Goal: Task Accomplishment & Management: Use online tool/utility

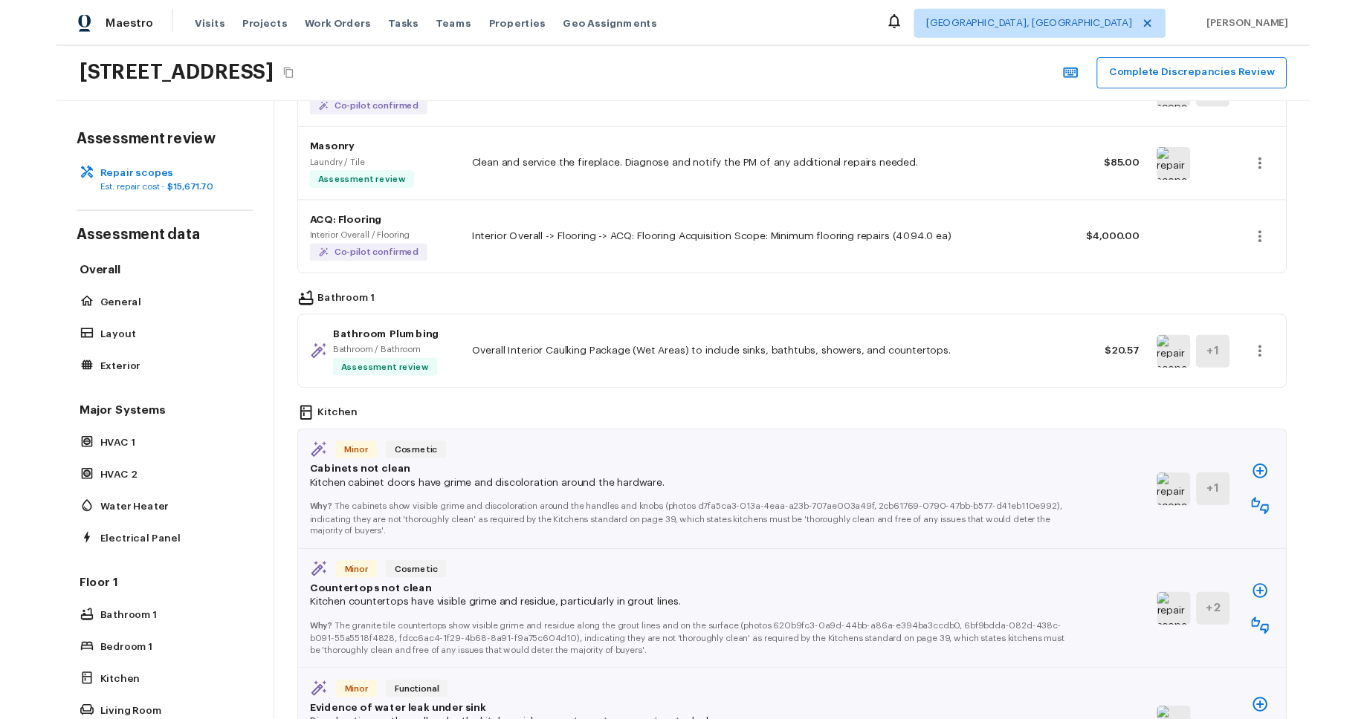
scroll to position [822, 0]
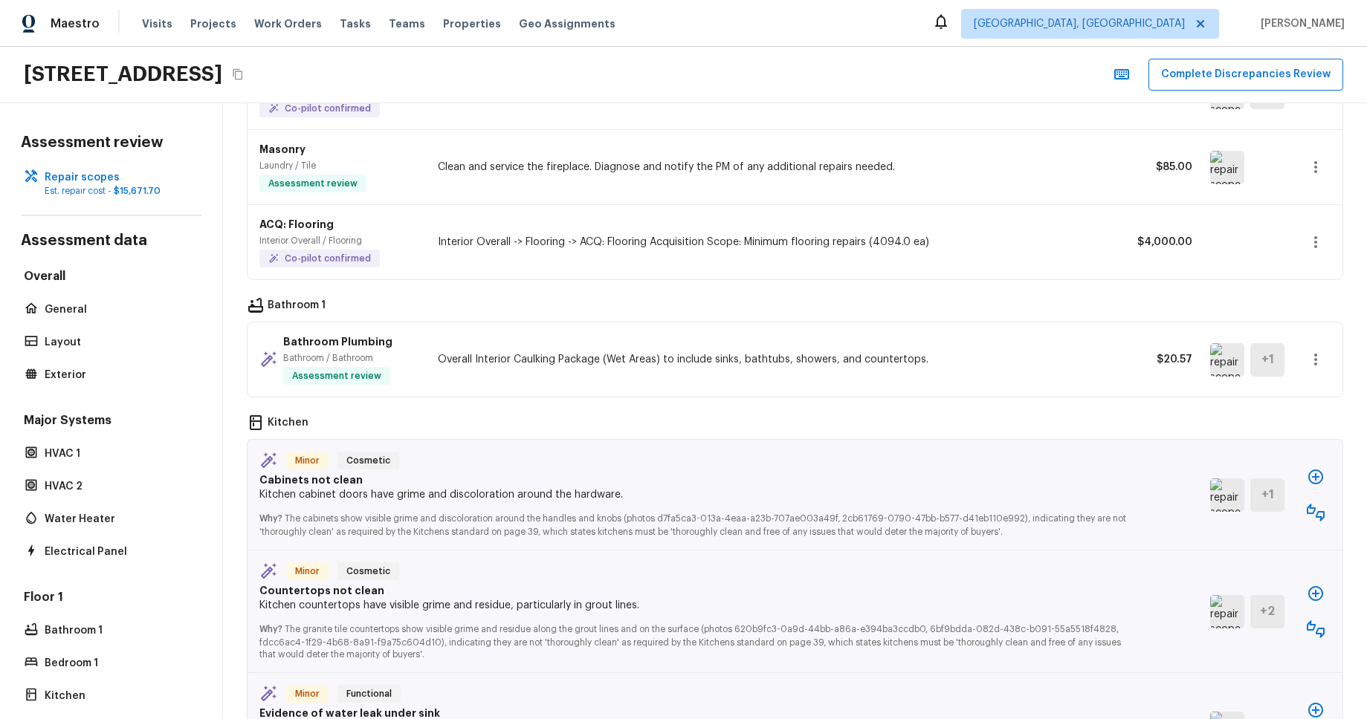
click at [698, 75] on div "[STREET_ADDRESS] Complete Discrepancies Review" at bounding box center [683, 75] width 1367 height 56
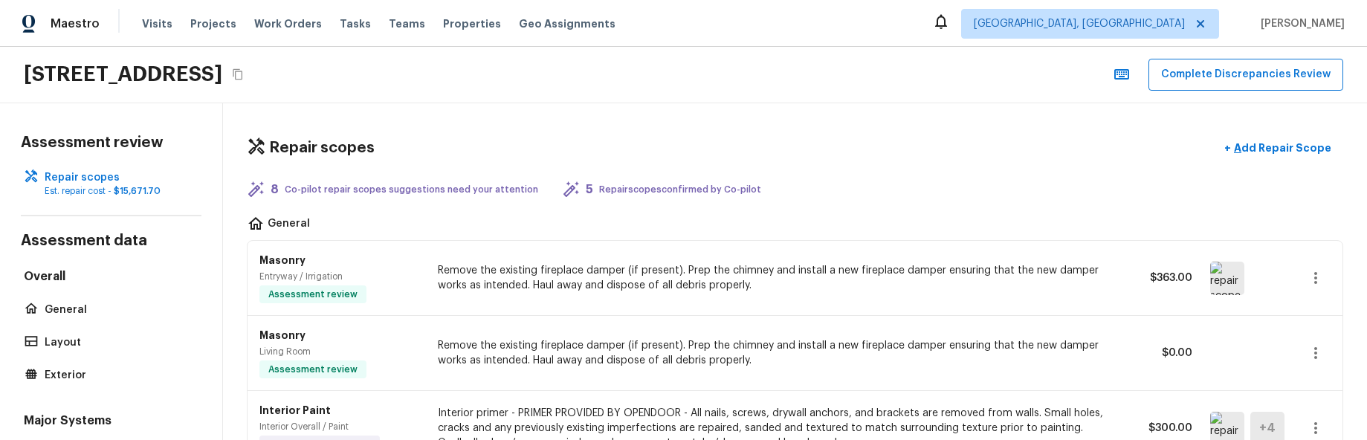
click at [590, 80] on div "[STREET_ADDRESS] Complete Discrepancies Review" at bounding box center [683, 75] width 1367 height 56
